Goal: Task Accomplishment & Management: Manage account settings

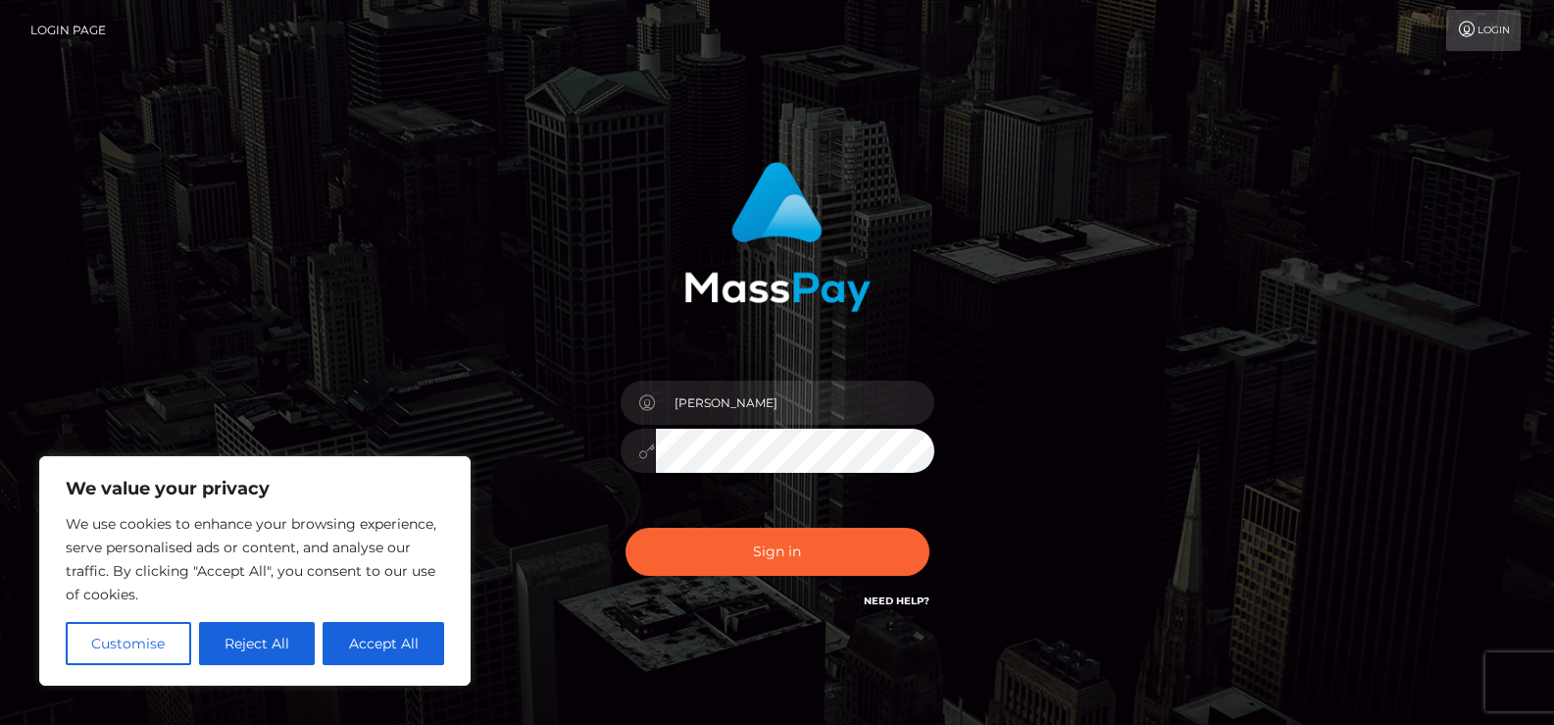
type input "[PERSON_NAME]"
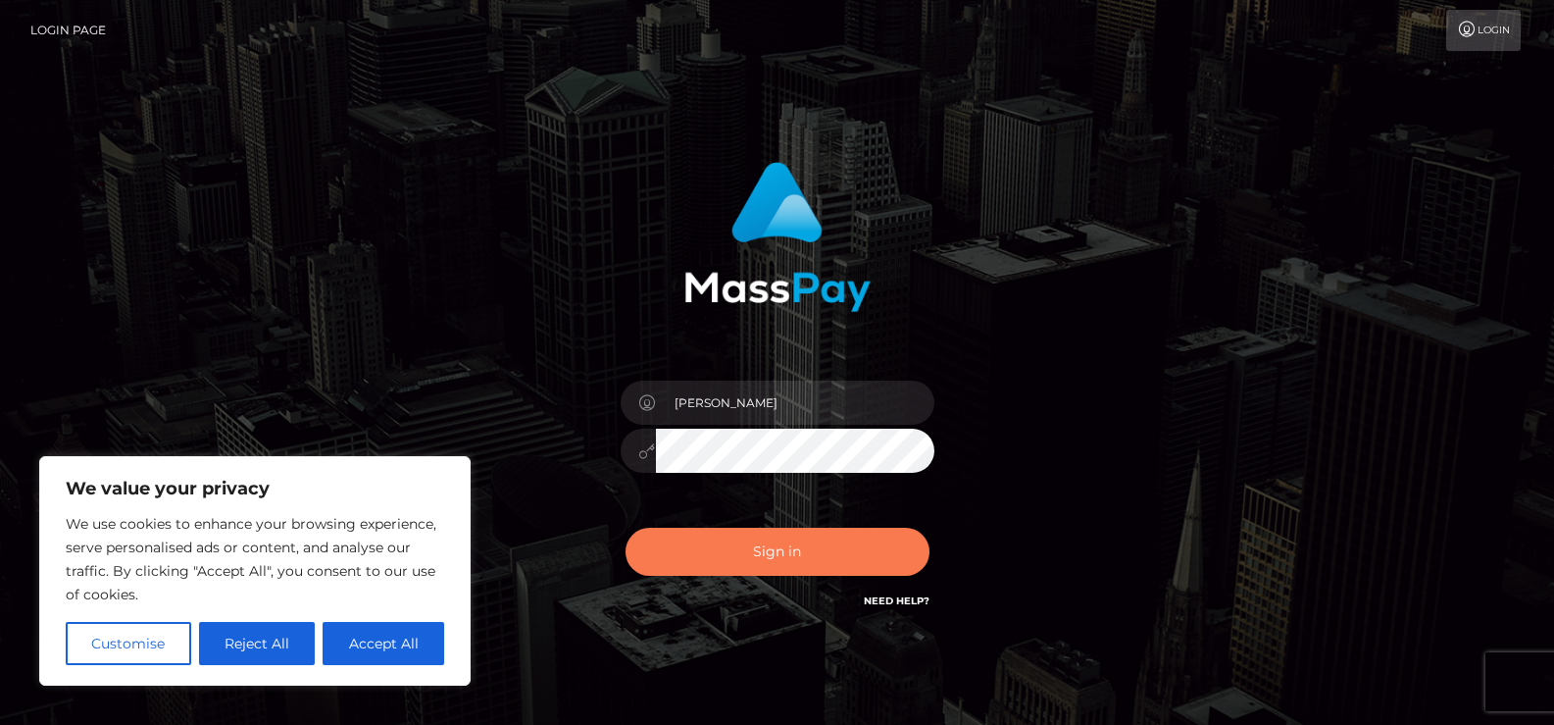
click at [742, 531] on button "Sign in" at bounding box center [778, 552] width 304 height 48
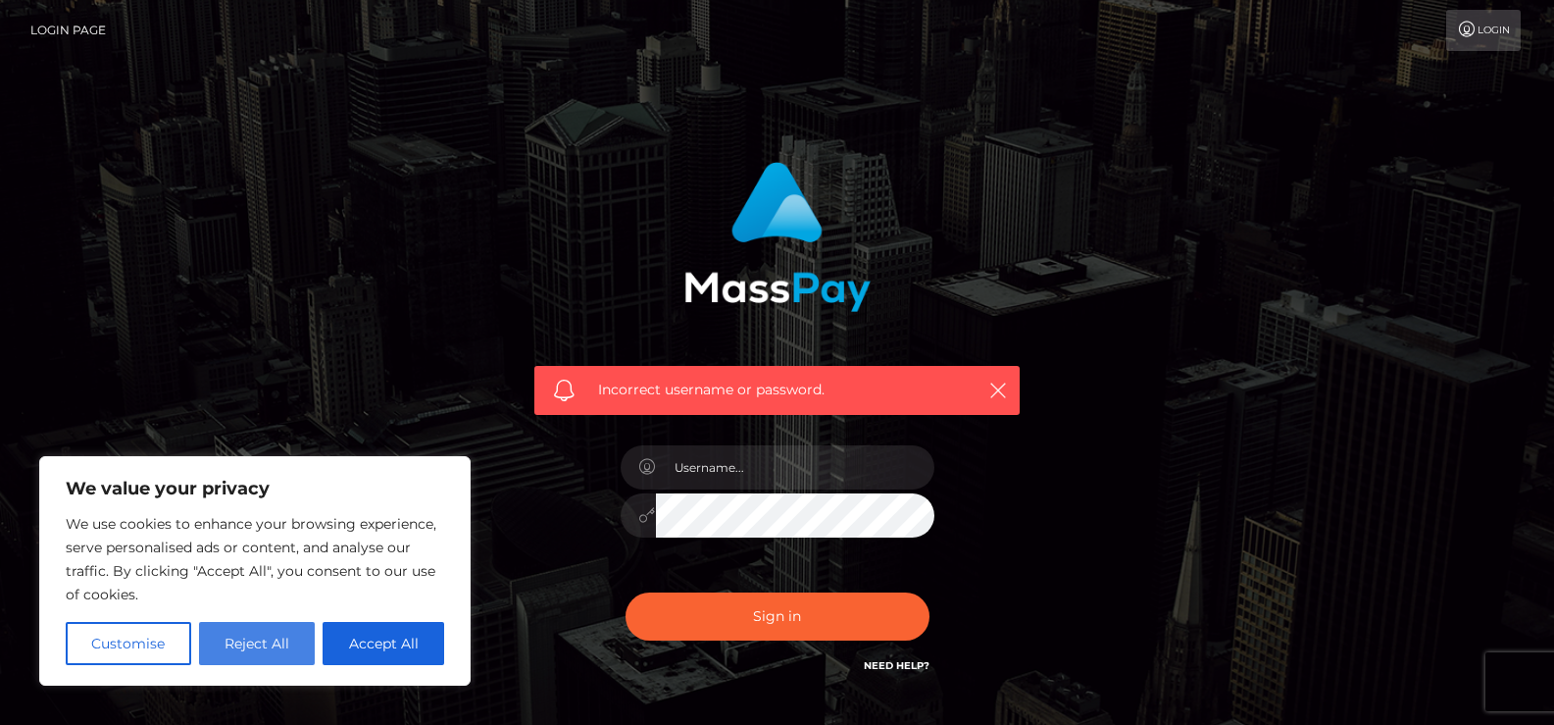
click at [202, 650] on button "Reject All" at bounding box center [257, 643] width 117 height 43
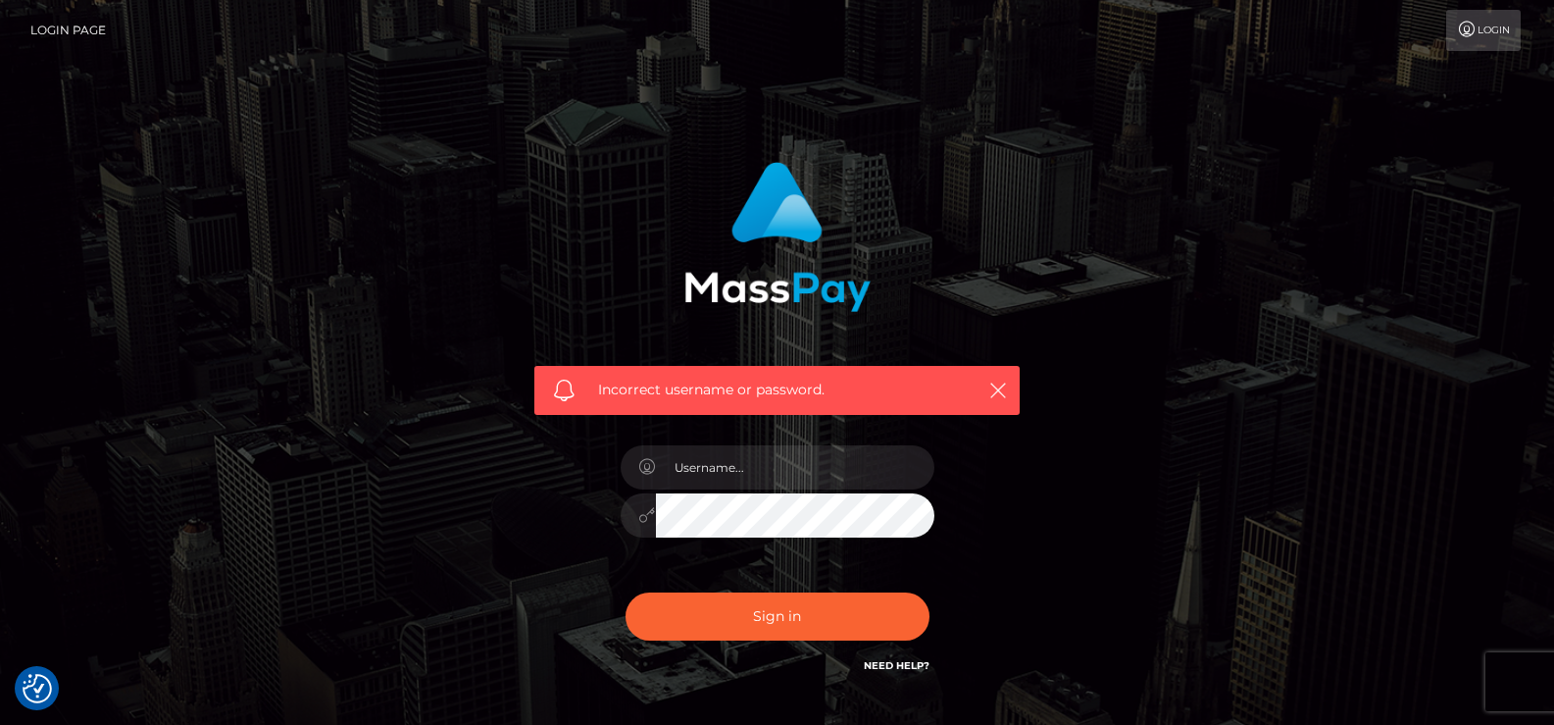
click at [1462, 20] on link "Login" at bounding box center [1483, 30] width 75 height 41
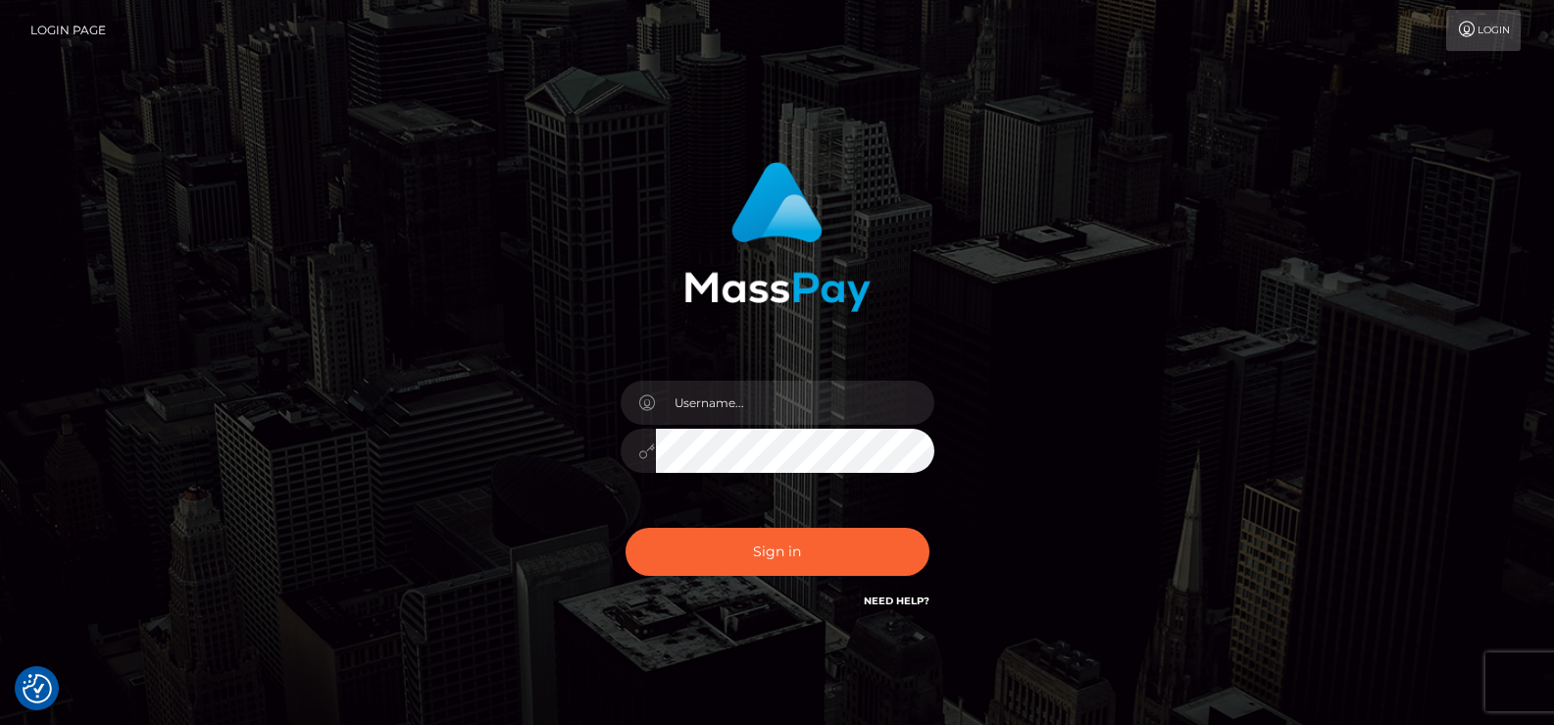
click at [60, 24] on link "Login Page" at bounding box center [67, 30] width 75 height 41
